Goal: Navigation & Orientation: Find specific page/section

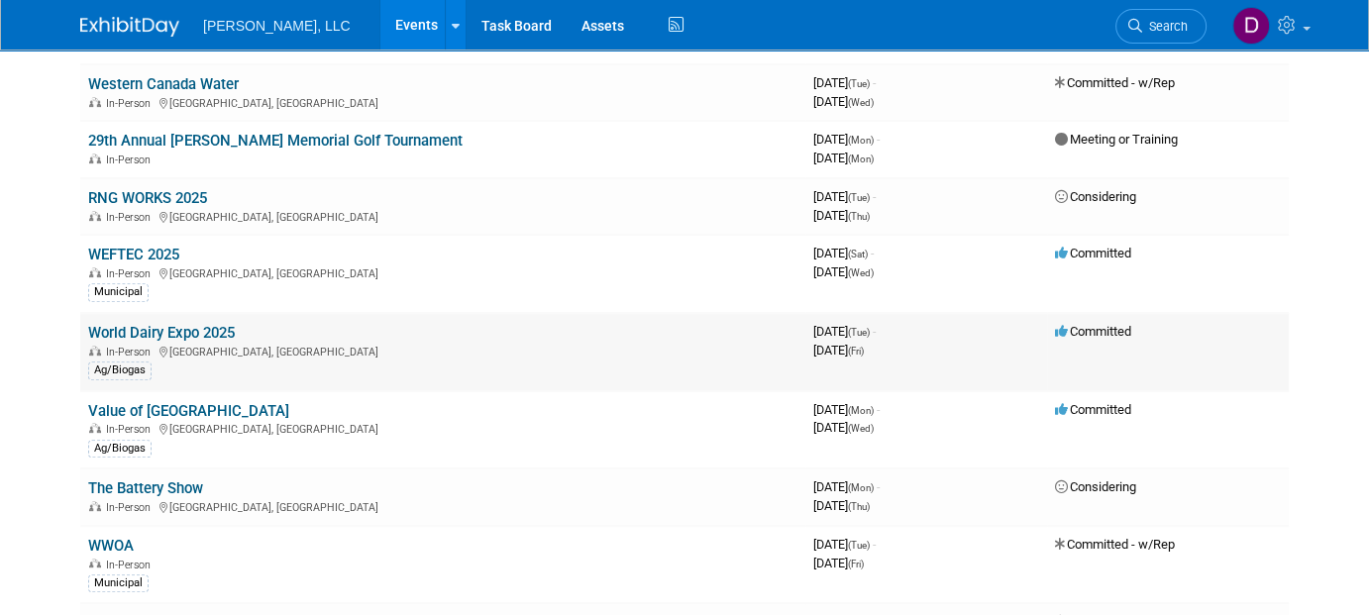
scroll to position [892, 0]
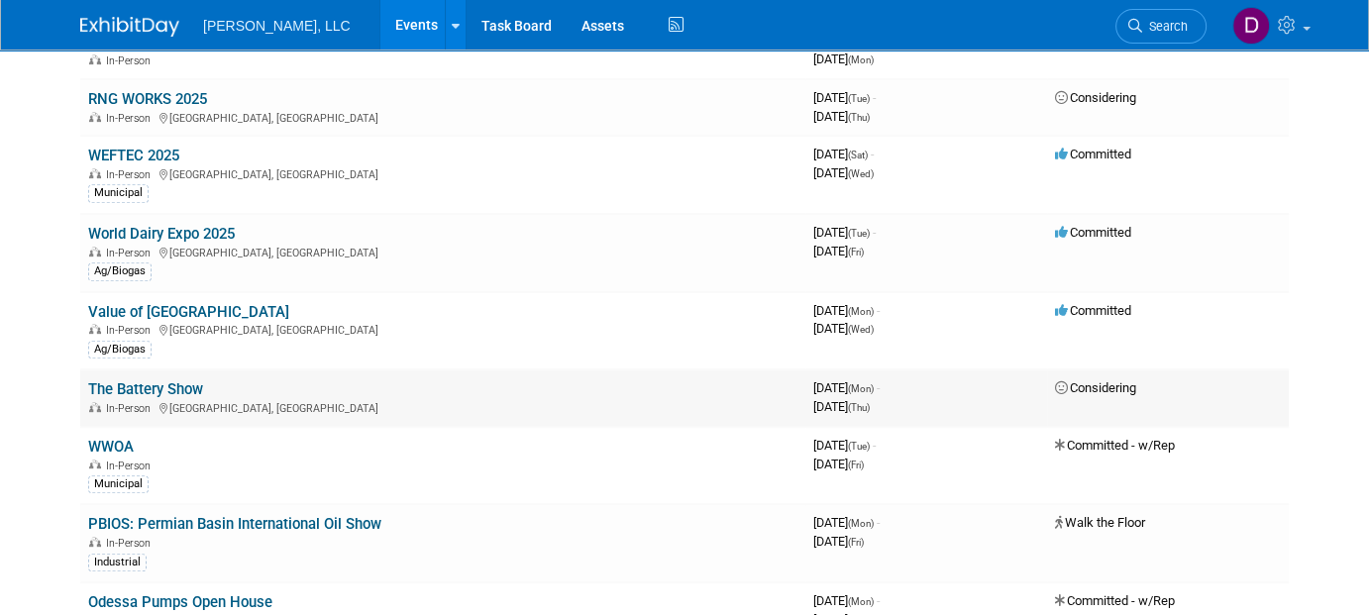
click at [153, 385] on link "The Battery Show" at bounding box center [145, 389] width 115 height 18
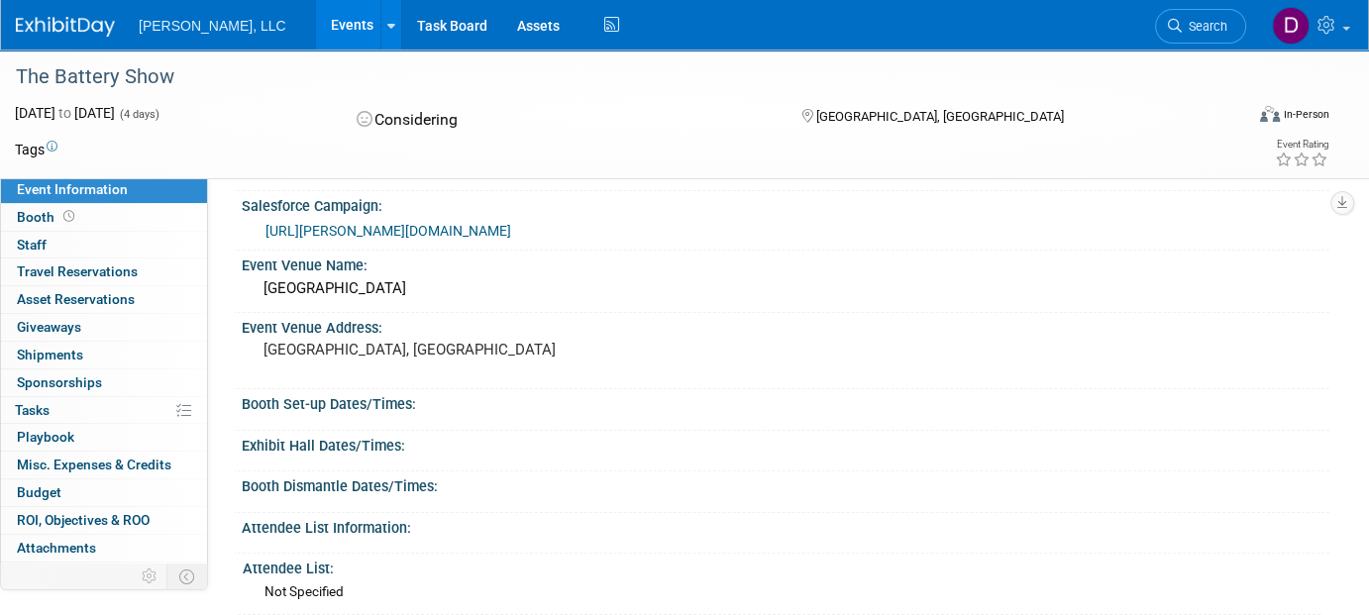
scroll to position [99, 0]
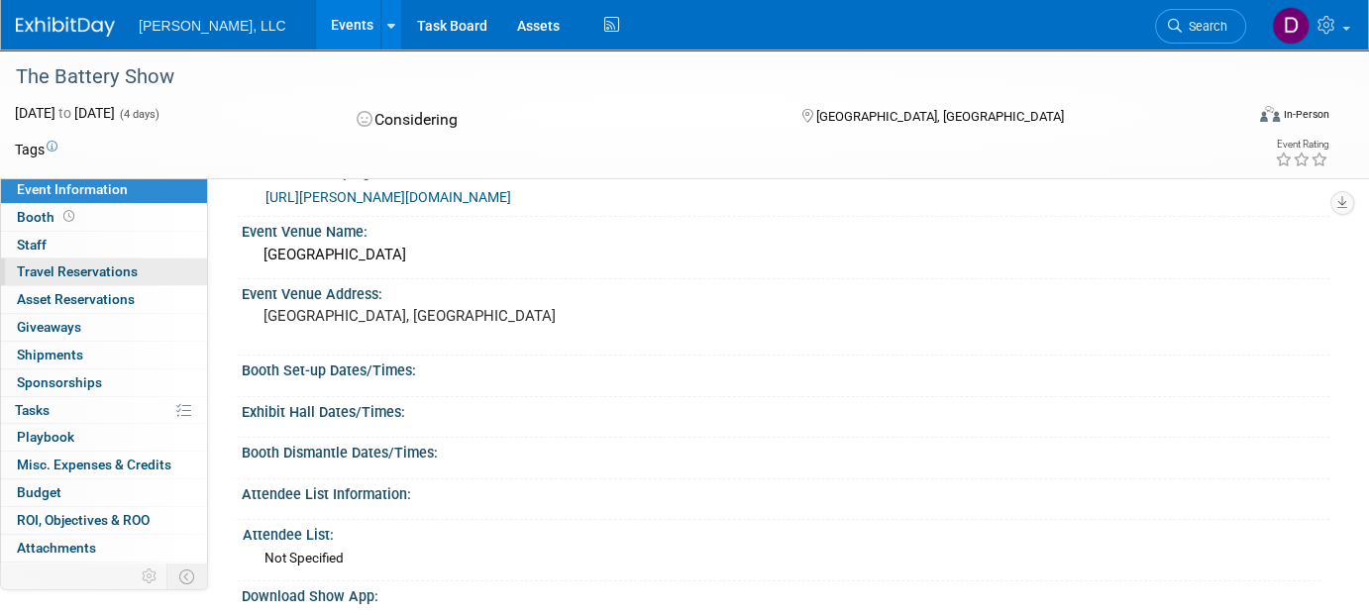
click at [89, 277] on span "Travel Reservations 0" at bounding box center [77, 272] width 121 height 16
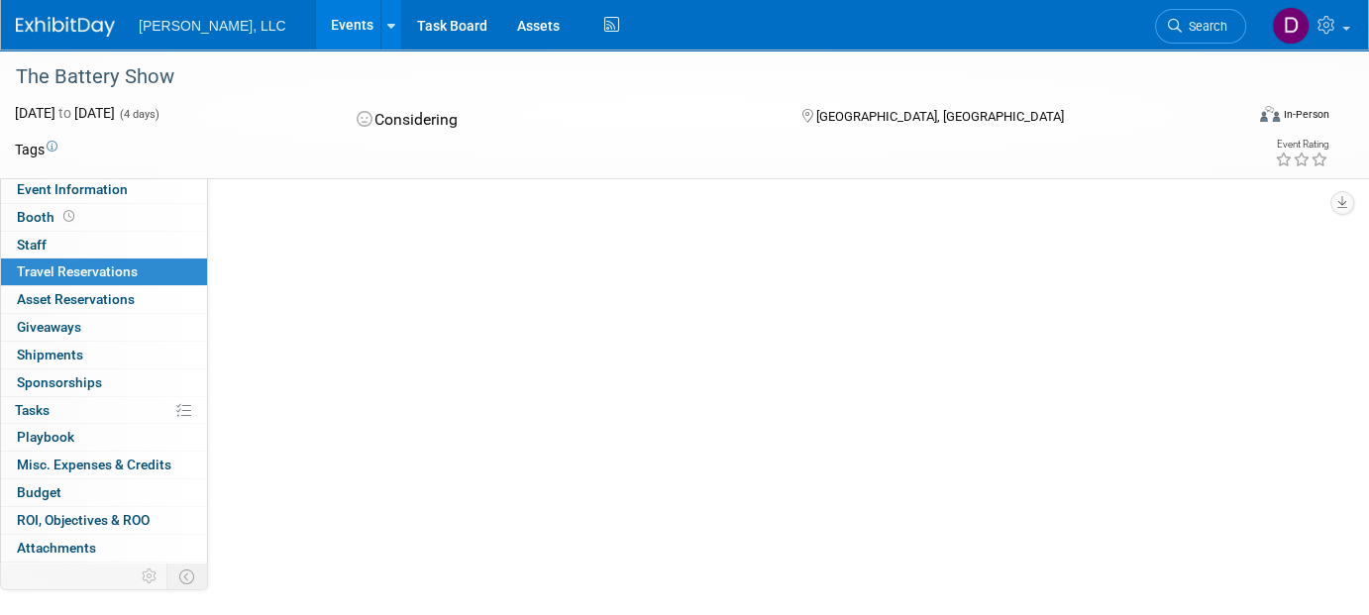
scroll to position [0, 0]
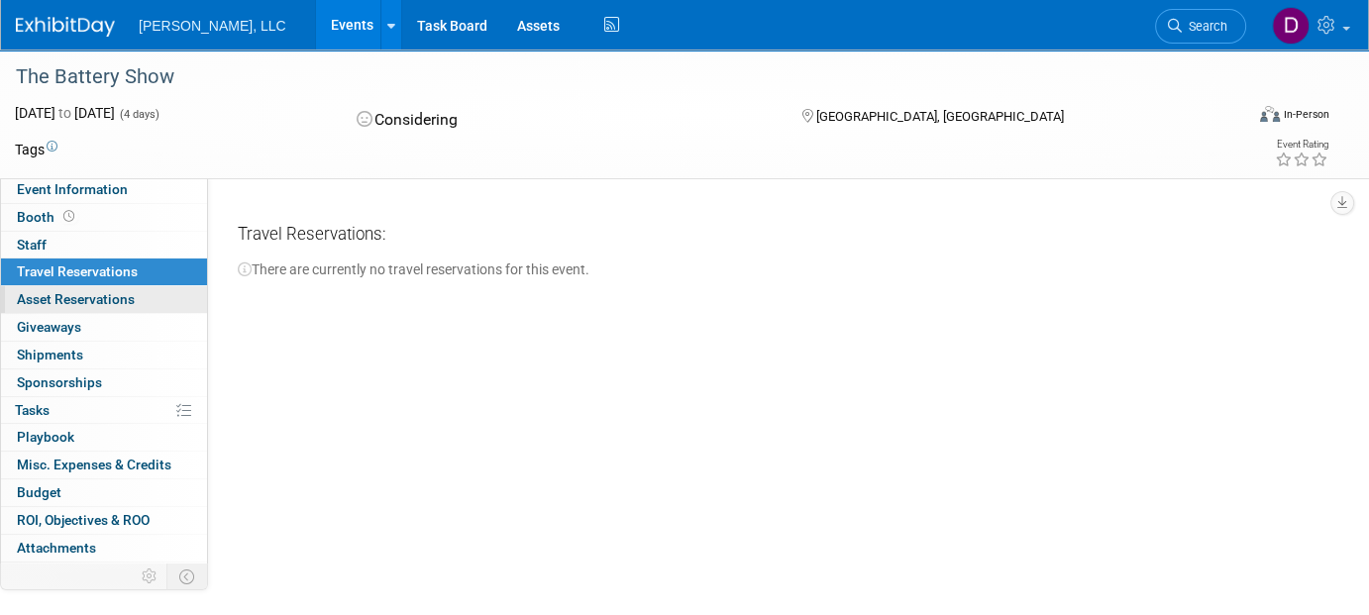
click at [80, 298] on span "Asset Reservations 0" at bounding box center [76, 299] width 118 height 16
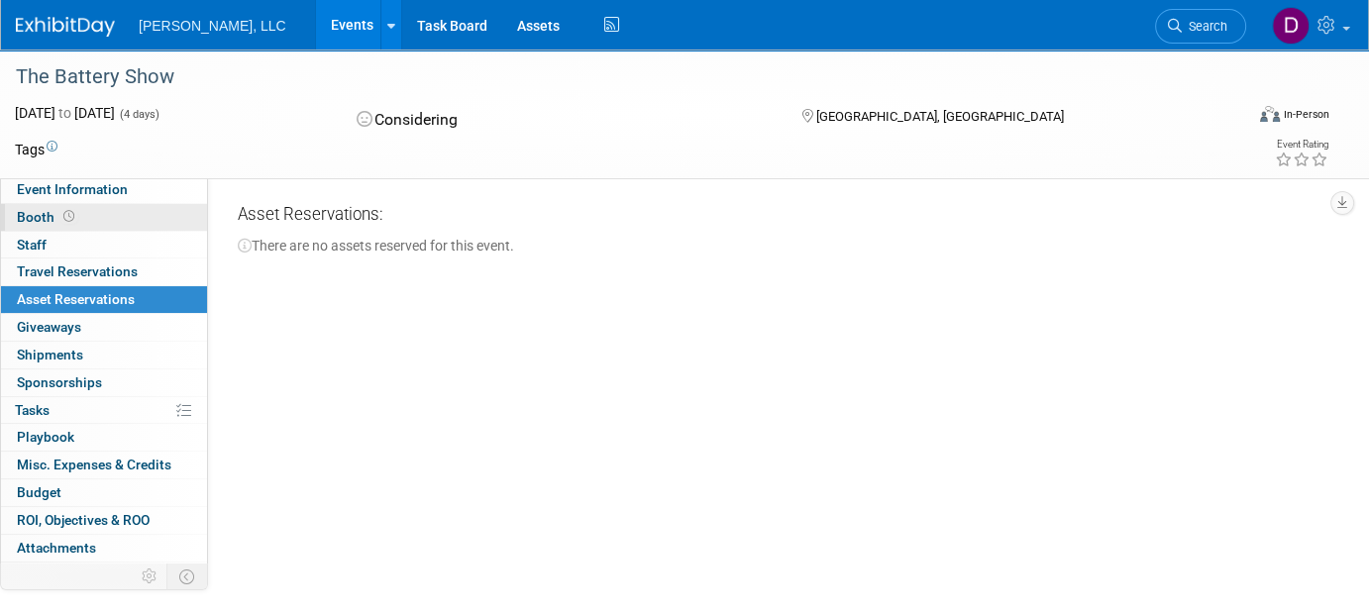
click at [33, 215] on span "Booth" at bounding box center [47, 217] width 61 height 16
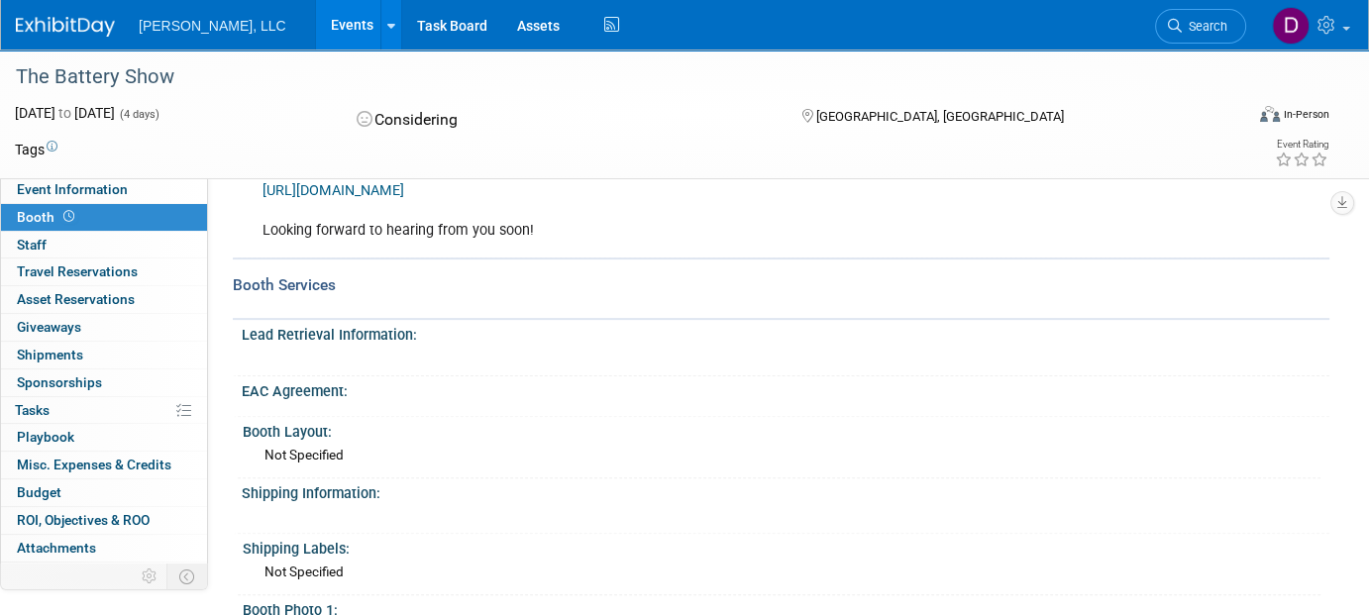
scroll to position [297, 0]
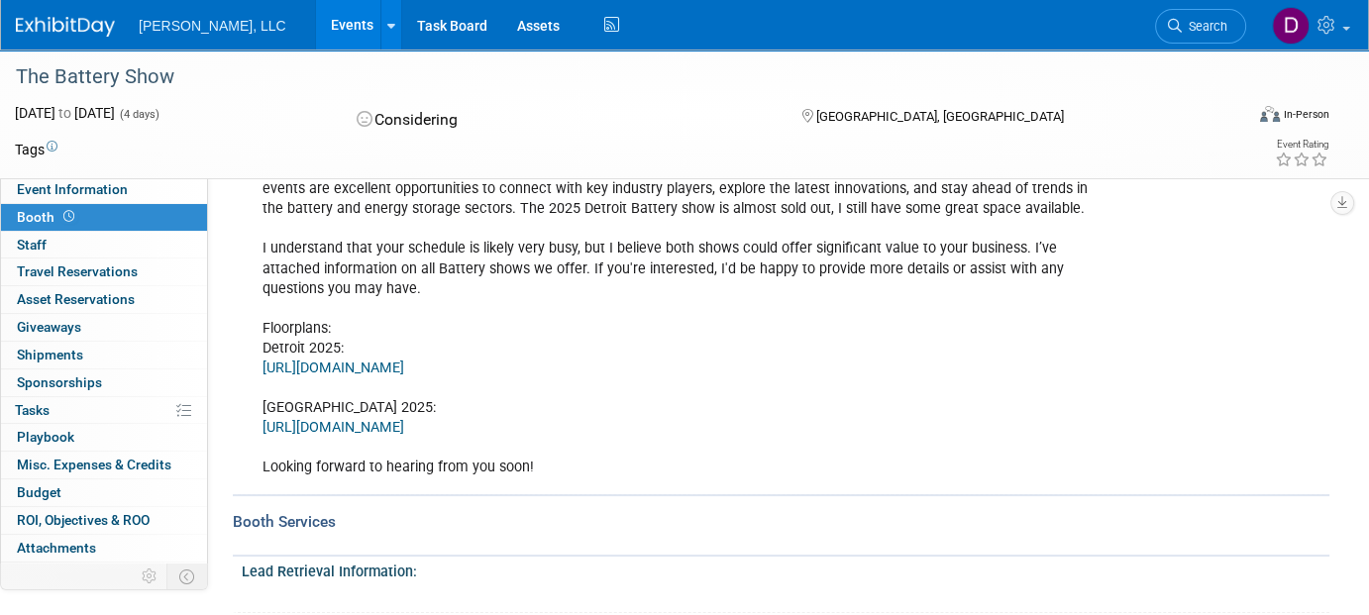
click at [315, 362] on link "https://tbsm25.mapyourshow.com/8_0/exhview/" at bounding box center [334, 368] width 142 height 17
